Goal: Check status

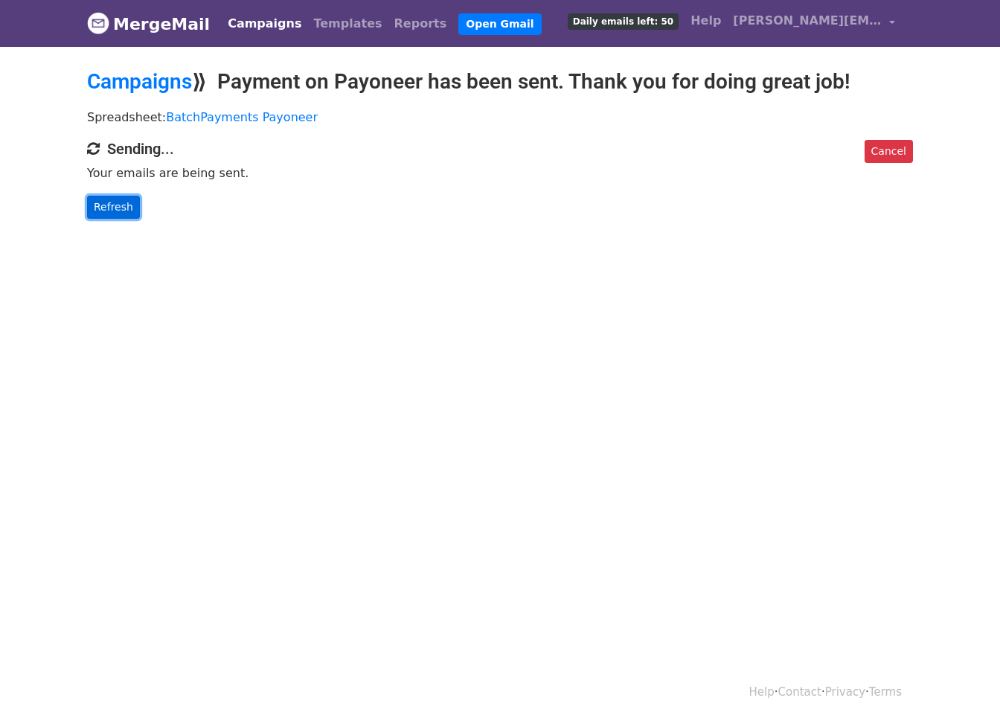
click at [106, 203] on link "Refresh" at bounding box center [113, 207] width 53 height 23
click at [115, 203] on link "Refresh" at bounding box center [113, 207] width 53 height 23
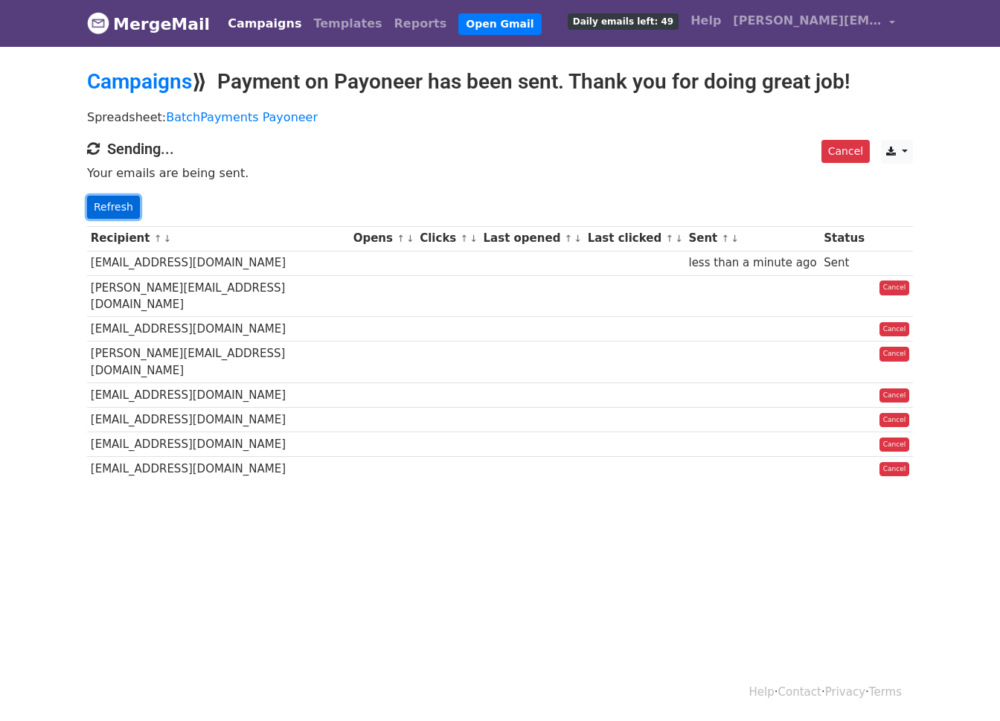
click at [126, 208] on link "Refresh" at bounding box center [113, 207] width 53 height 23
